Goal: Contribute content: Add original content to the website for others to see

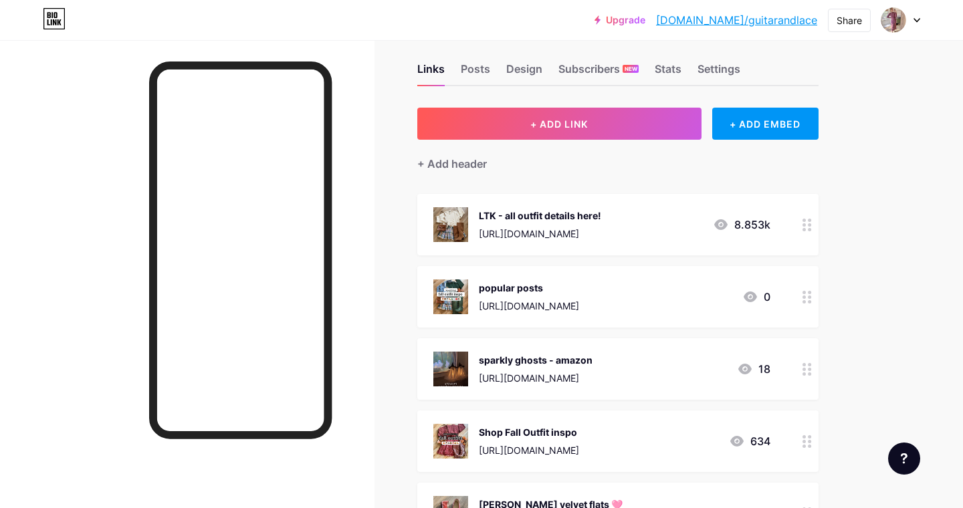
scroll to position [85, 0]
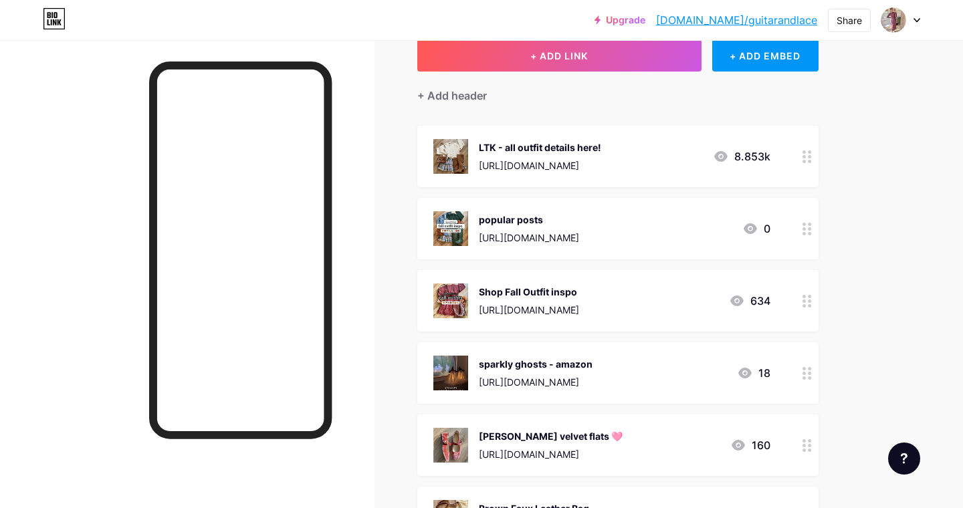
click at [520, 294] on div "Shop Fall Outfit inspo" at bounding box center [529, 292] width 100 height 14
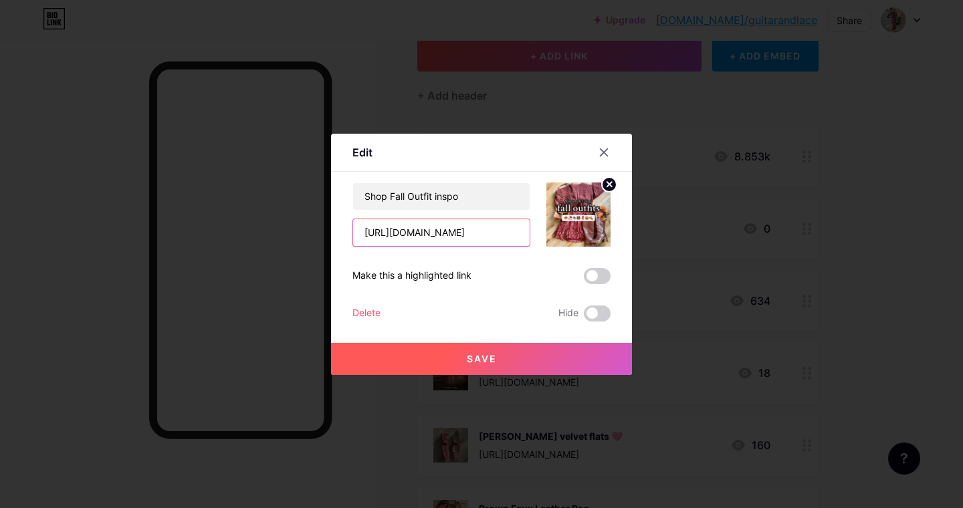
drag, startPoint x: 469, startPoint y: 233, endPoint x: 308, endPoint y: 231, distance: 161.1
click at [308, 231] on div "Edit Content YouTube Play YouTube video without leaving your page. ADD Vimeo Pl…" at bounding box center [481, 254] width 963 height 508
drag, startPoint x: 461, startPoint y: 201, endPoint x: 363, endPoint y: 189, distance: 99.0
click at [363, 189] on input "Shop Fall Outfit inspo" at bounding box center [441, 196] width 177 height 27
click at [443, 203] on input "popular post" at bounding box center [441, 196] width 177 height 27
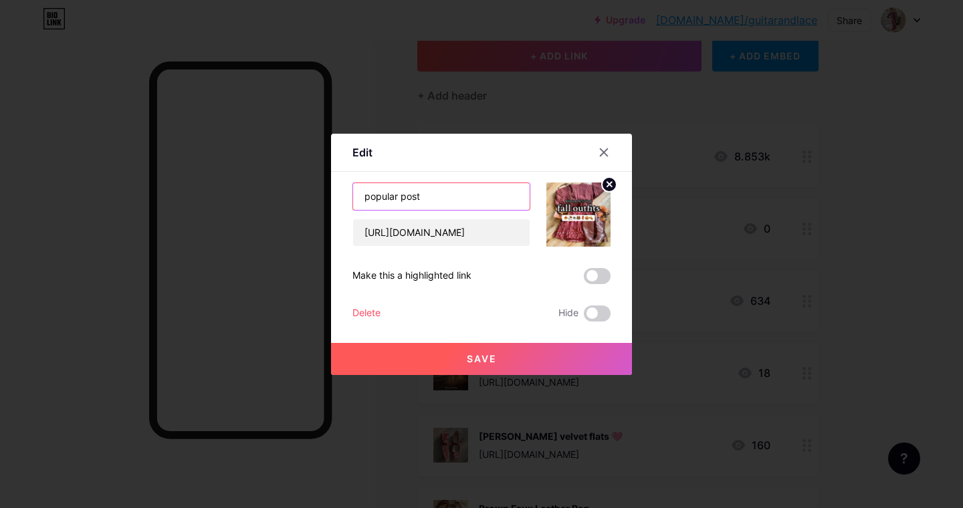
type input "popular post"
click at [419, 364] on button "Save" at bounding box center [481, 359] width 301 height 32
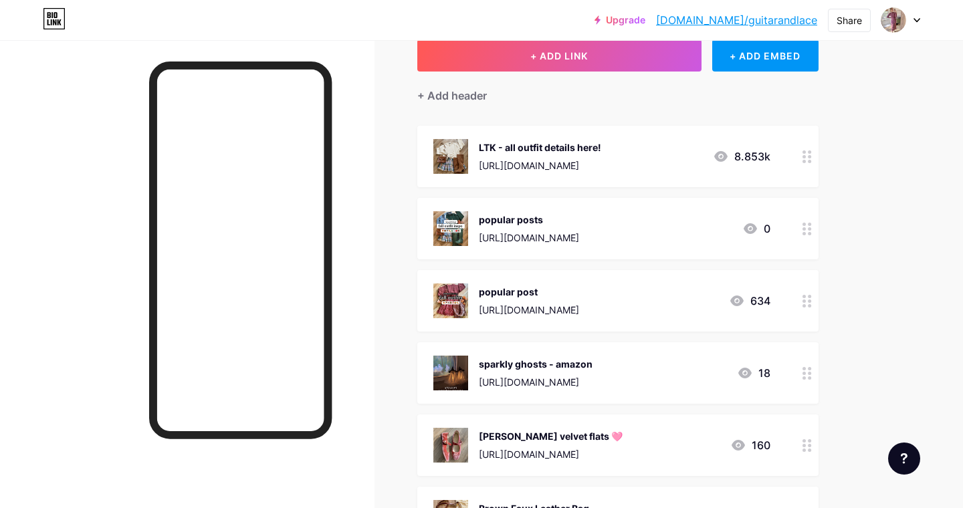
click at [568, 227] on div "popular posts [URL][DOMAIN_NAME]" at bounding box center [529, 228] width 100 height 35
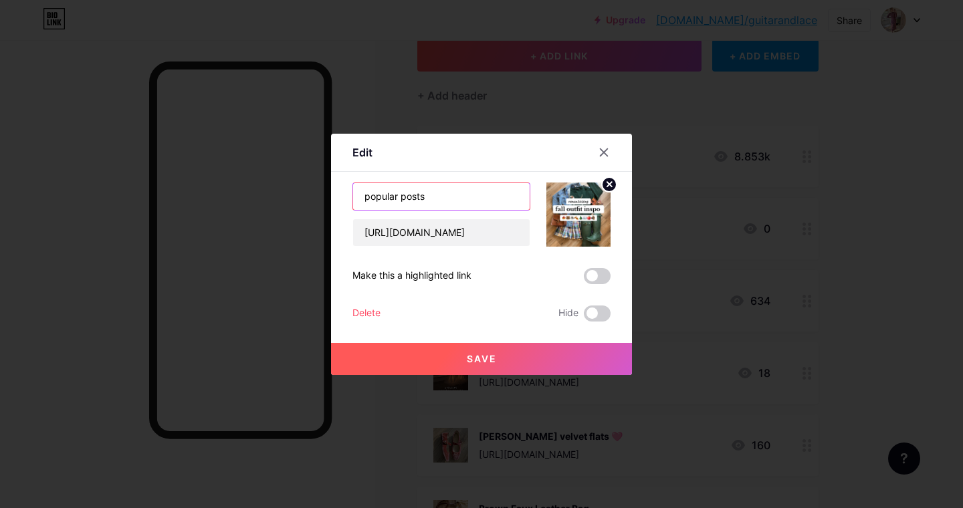
click at [497, 200] on input "popular posts" at bounding box center [441, 196] width 177 height 27
type input "popular post"
click at [490, 360] on span "Save" at bounding box center [482, 358] width 30 height 11
